Goal: Task Accomplishment & Management: Manage account settings

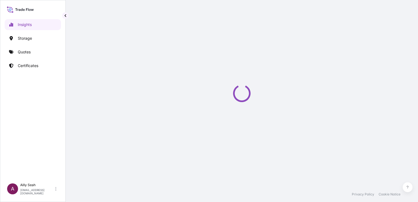
select select "2025"
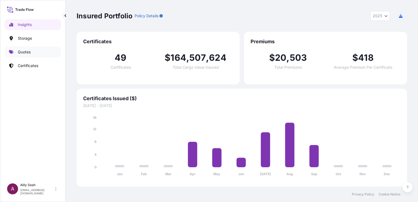
click at [25, 53] on p "Quotes" at bounding box center [24, 51] width 13 height 5
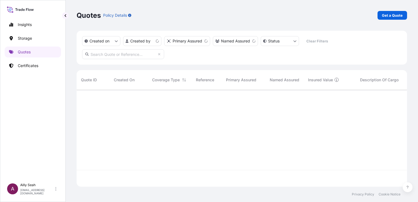
scroll to position [96, 326]
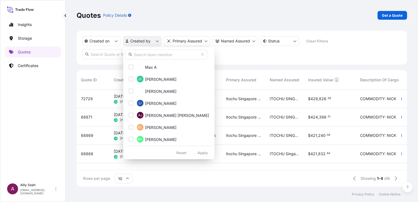
click at [159, 41] on html "Insights Storage Quotes Certificates A Ailly Seah [EMAIL_ADDRESS][DOMAIN_NAME] …" at bounding box center [209, 101] width 418 height 202
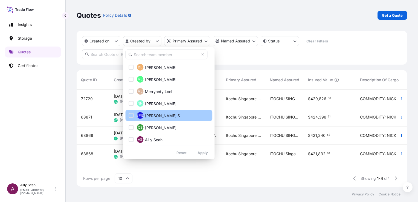
scroll to position [61, 0]
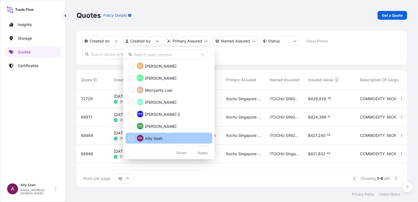
click at [152, 139] on span "Ailly Seah" at bounding box center [154, 137] width 18 height 5
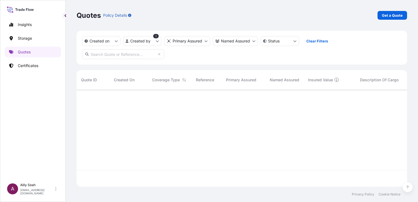
scroll to position [112, 326]
click at [117, 40] on icon "createdOn Filter options" at bounding box center [116, 40] width 3 height 3
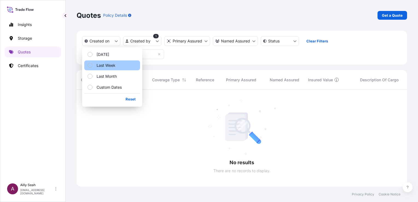
click at [113, 63] on p "Last Week" at bounding box center [106, 65] width 19 height 5
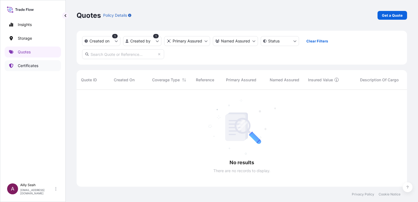
click at [27, 63] on p "Certificates" at bounding box center [28, 65] width 21 height 5
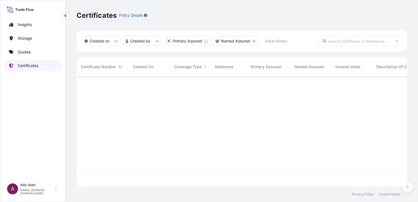
scroll to position [109, 326]
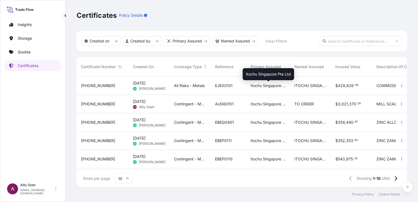
click at [257, 88] on span "Itochu Singapore Pte Ltd" at bounding box center [268, 85] width 35 height 5
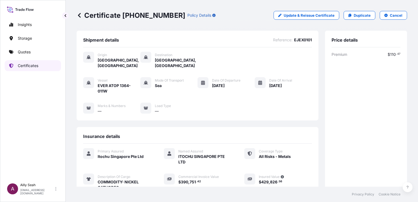
click at [29, 64] on p "Certificates" at bounding box center [28, 65] width 21 height 5
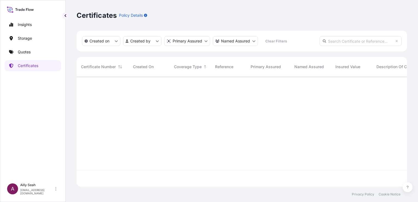
scroll to position [109, 326]
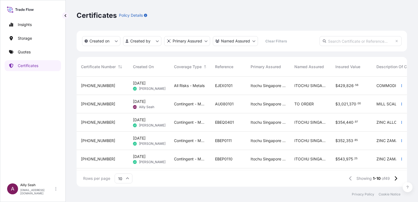
click at [157, 105] on div "1 Oct 2025 AS Ailly Seah" at bounding box center [149, 104] width 32 height 10
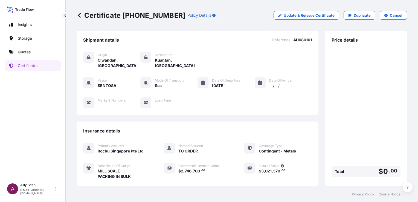
click at [309, 105] on div "Shipment details Reference : AU080101 Origin Ciwandan, Indonesia Destination Ku…" at bounding box center [198, 73] width 242 height 84
click at [271, 89] on div "Vessel SENTOSA Mode of Transport Sea Date of Departure 28/09/2025 Date of Arriv…" at bounding box center [197, 92] width 229 height 31
click at [305, 14] on p "Update & Reissue Certificate" at bounding box center [309, 15] width 51 height 5
select select "Sea"
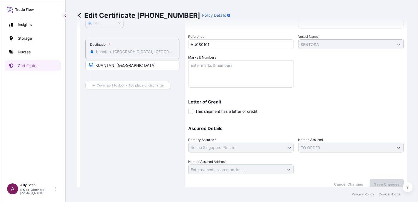
scroll to position [124, 0]
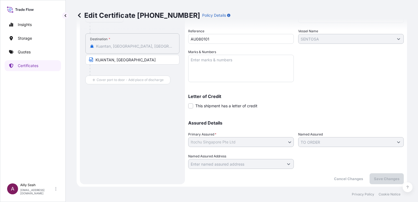
click at [299, 127] on div "Assured Details Primary Assured * Itochu Singapore Pte Ltd Itochu Singapore Pte…" at bounding box center [296, 141] width 216 height 55
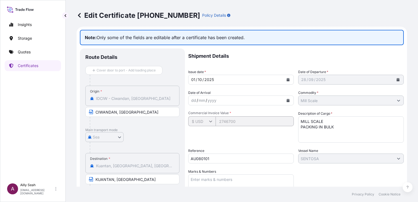
scroll to position [0, 0]
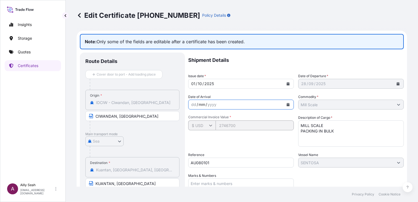
click at [200, 103] on div "mm" at bounding box center [202, 104] width 8 height 7
click at [287, 104] on icon "Calendar" at bounding box center [287, 104] width 3 height 3
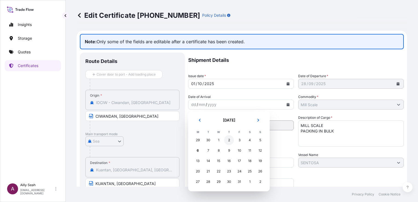
click at [228, 140] on div "2" at bounding box center [229, 140] width 10 height 10
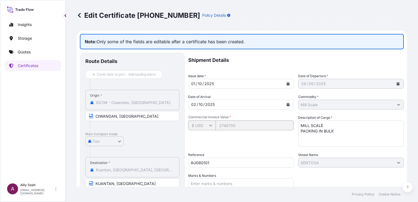
click at [288, 106] on icon "Calendar" at bounding box center [287, 104] width 3 height 3
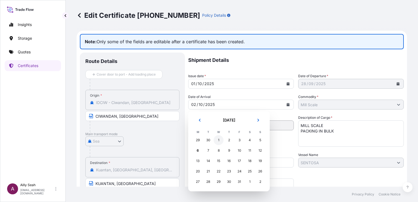
click at [216, 140] on div "1" at bounding box center [219, 140] width 10 height 10
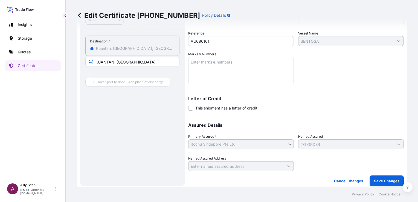
scroll to position [124, 0]
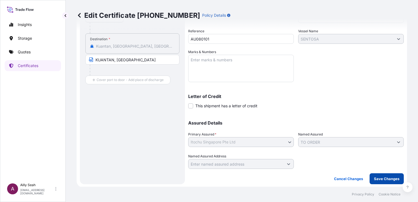
click at [380, 177] on p "Save Changes" at bounding box center [386, 178] width 25 height 5
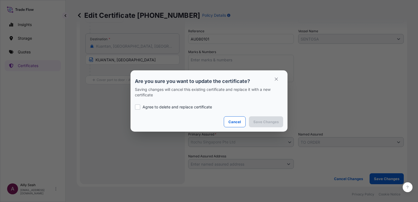
click at [143, 106] on p "Agree to delete and replace certificate" at bounding box center [177, 106] width 69 height 5
checkbox input "true"
click at [264, 122] on p "Save Changes" at bounding box center [265, 121] width 25 height 5
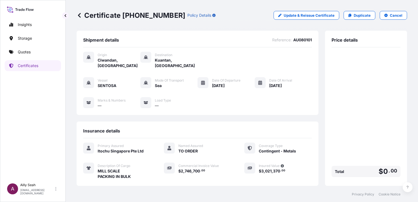
click at [325, 104] on div "Price details Total $ 0 . 00" at bounding box center [366, 108] width 82 height 155
click at [19, 66] on p "Certificates" at bounding box center [28, 65] width 21 height 5
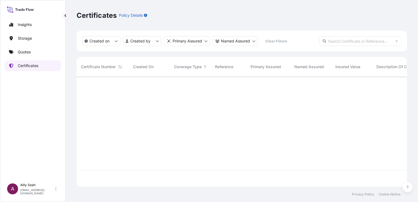
scroll to position [109, 326]
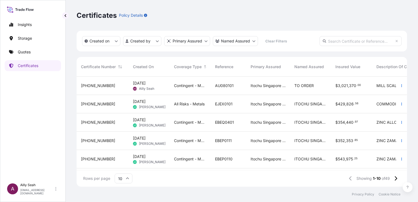
click at [169, 110] on div "2 Oct 2025 JC Joyce Chen" at bounding box center [149, 104] width 41 height 18
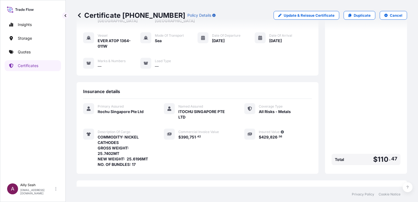
scroll to position [55, 0]
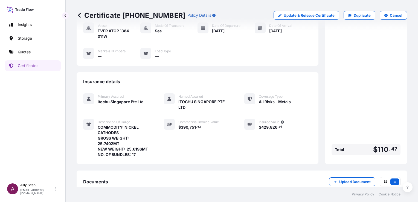
click at [378, 149] on span "110" at bounding box center [383, 149] width 11 height 7
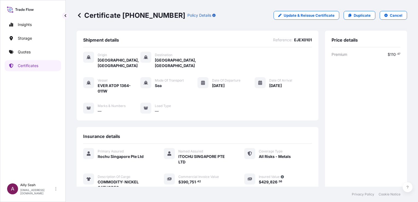
scroll to position [27, 0]
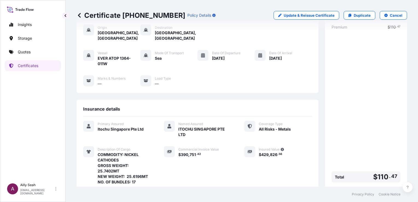
click at [79, 15] on icon at bounding box center [79, 15] width 3 height 5
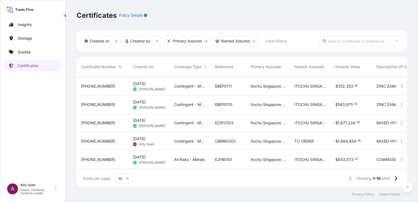
scroll to position [55, 0]
click at [190, 145] on div "Contingent - Metals" at bounding box center [190, 141] width 41 height 18
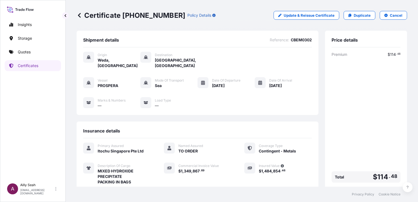
click at [79, 14] on icon at bounding box center [79, 15] width 5 height 5
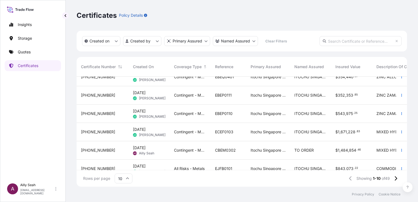
scroll to position [55, 0]
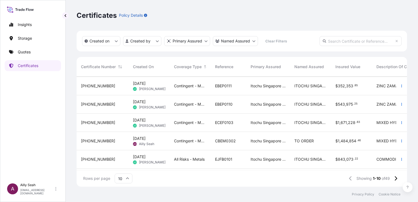
click at [202, 145] on div "Contingent - Metals" at bounding box center [190, 141] width 41 height 18
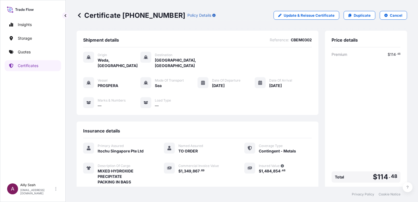
click at [18, 13] on icon at bounding box center [20, 9] width 27 height 8
click at [24, 10] on icon at bounding box center [24, 10] width 2 height 2
click at [21, 30] on link "Insights" at bounding box center [33, 24] width 56 height 11
select select "2025"
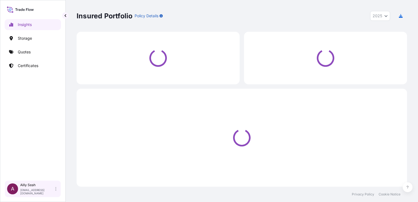
click at [9, 188] on div "A" at bounding box center [12, 188] width 11 height 11
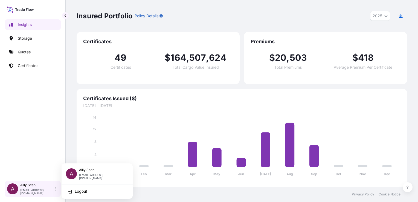
click at [57, 191] on div "Ailly Seah ailly.seah@itochu.com.sg" at bounding box center [39, 189] width 38 height 12
click at [56, 190] on icon at bounding box center [55, 189] width 1 height 4
